Goal: Task Accomplishment & Management: Complete application form

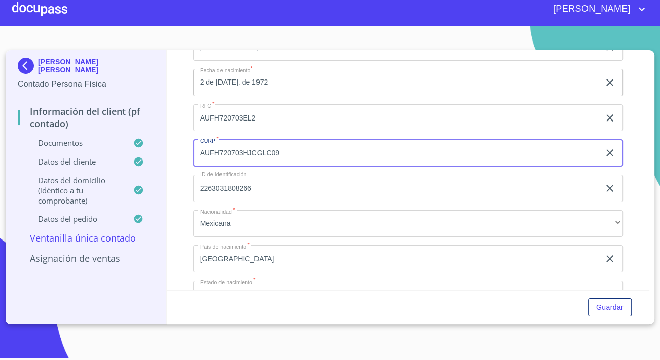
scroll to position [1971, 0]
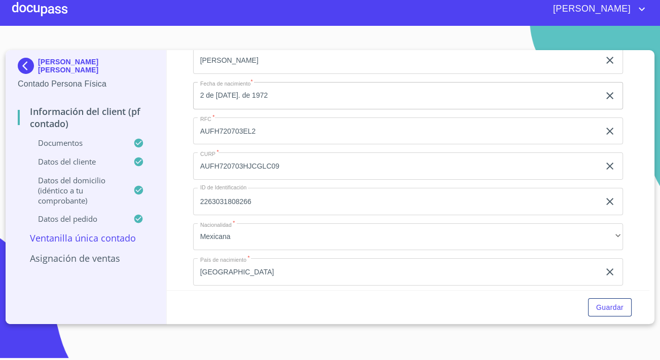
click at [49, 64] on p "[PERSON_NAME] [PERSON_NAME]" at bounding box center [96, 66] width 116 height 16
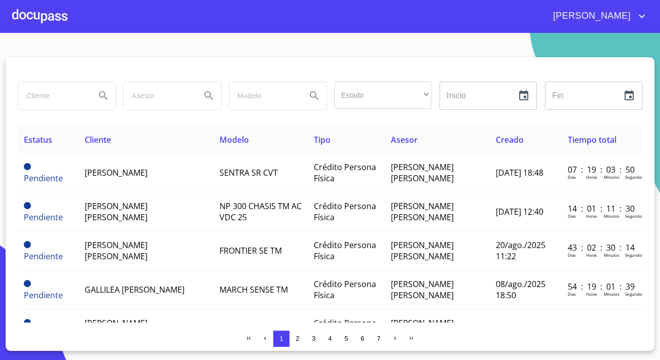
click at [26, 20] on div at bounding box center [39, 16] width 55 height 32
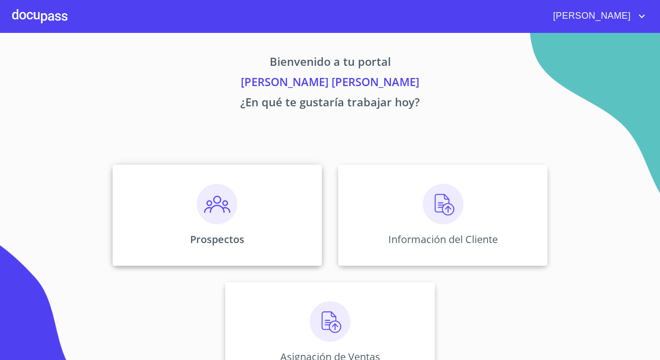
click at [223, 215] on img at bounding box center [217, 204] width 41 height 41
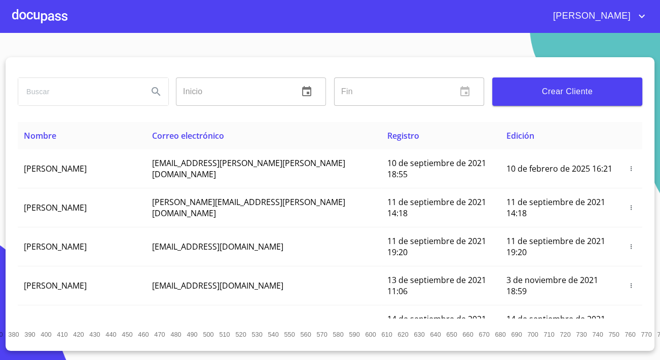
click at [90, 91] on input "search" at bounding box center [79, 91] width 122 height 27
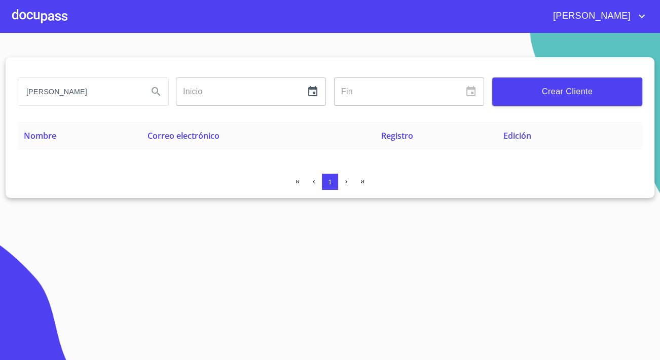
drag, startPoint x: 45, startPoint y: 92, endPoint x: -2, endPoint y: 86, distance: 47.0
click at [0, 86] on html "[PERSON_NAME] [PERSON_NAME] Inicio ​ Fin ​ Crear Cliente Nombre Correo electrón…" at bounding box center [330, 180] width 660 height 360
type input "lozcano"
click at [12, 20] on div at bounding box center [39, 16] width 55 height 32
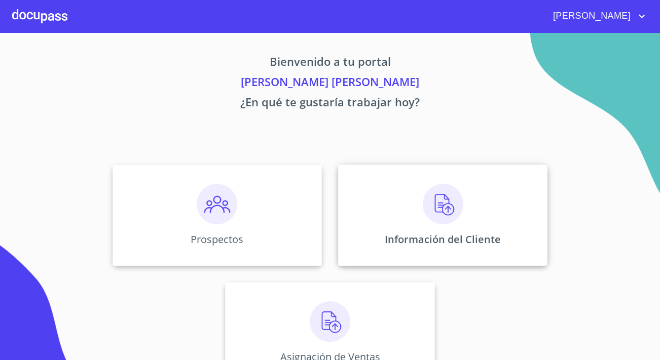
click at [465, 219] on div "Información del Cliente" at bounding box center [442, 215] width 209 height 101
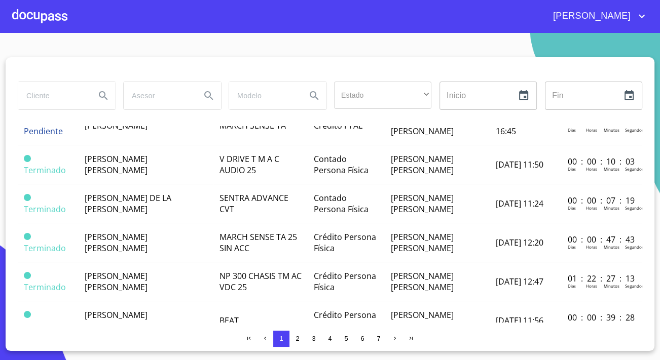
scroll to position [824, 0]
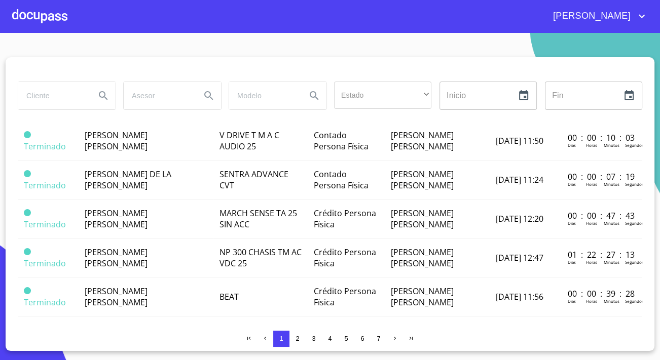
click at [298, 338] on span "2" at bounding box center [298, 339] width 4 height 8
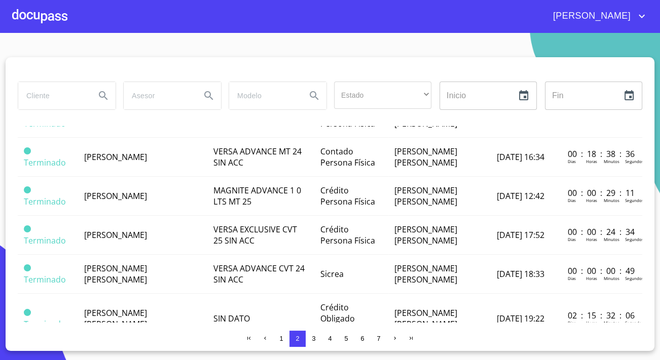
scroll to position [41, 0]
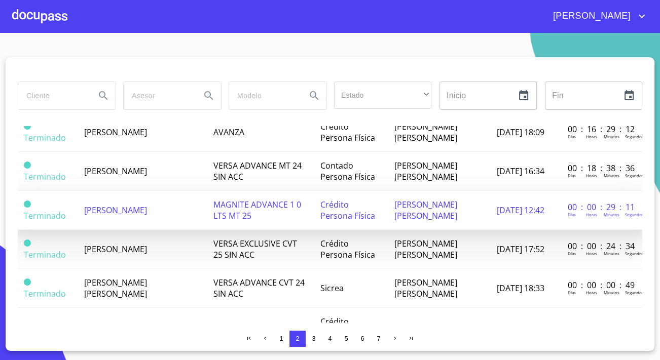
click at [92, 209] on span "[PERSON_NAME]" at bounding box center [115, 210] width 63 height 11
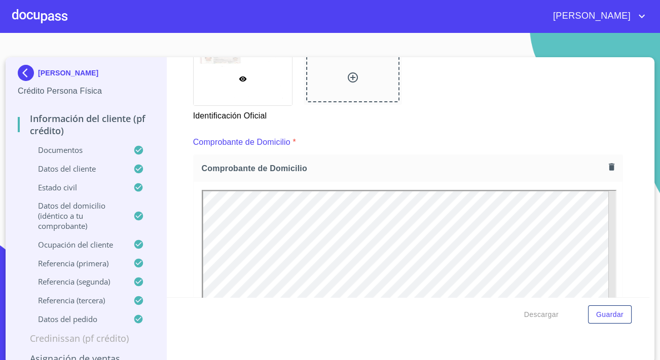
scroll to position [553, 0]
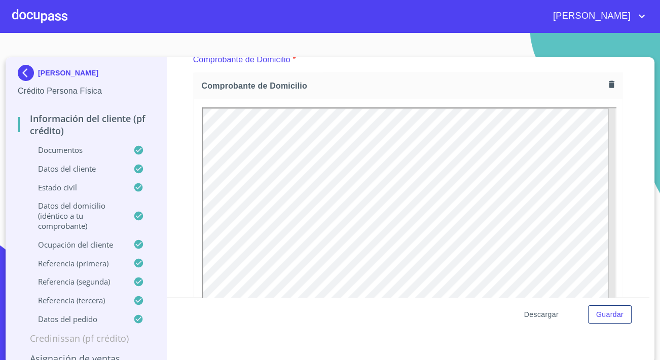
click at [540, 315] on span "Descargar" at bounding box center [541, 315] width 34 height 13
